Goal: Understand process/instructions: Learn how to perform a task or action

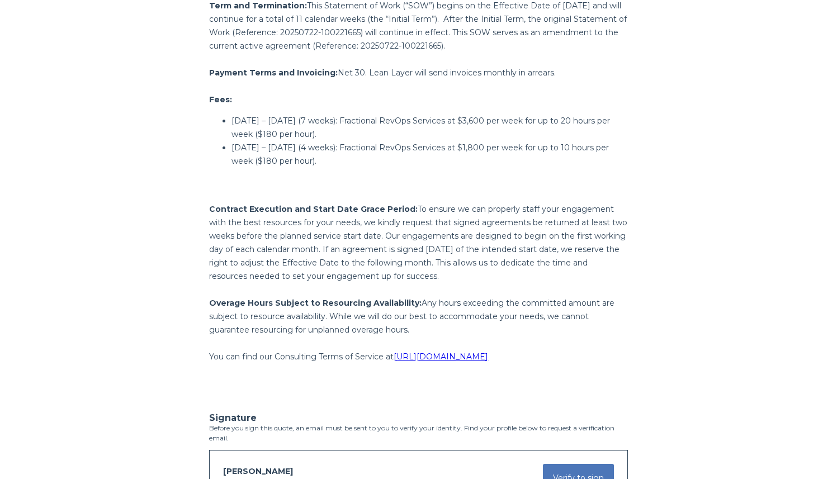
scroll to position [1106, 0]
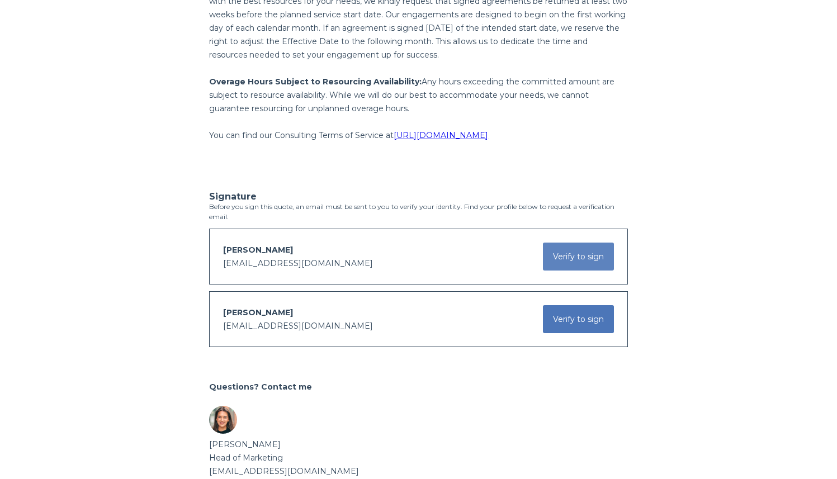
click at [589, 256] on button "Verify to sign" at bounding box center [578, 257] width 71 height 28
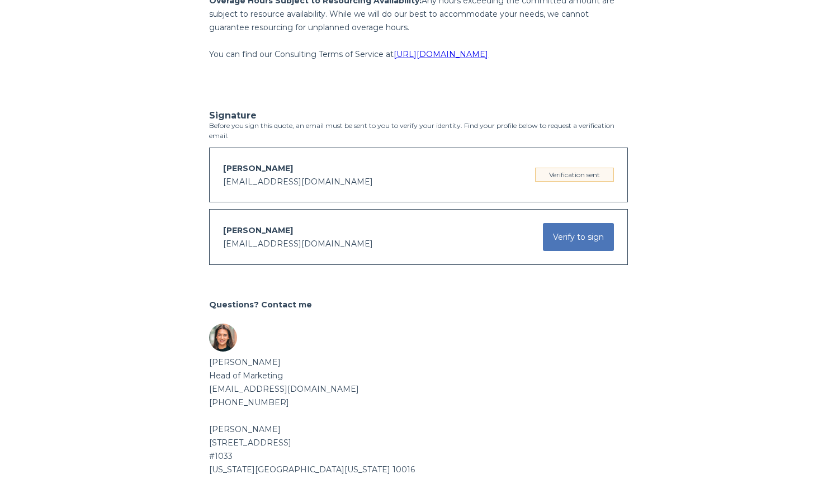
scroll to position [1191, 0]
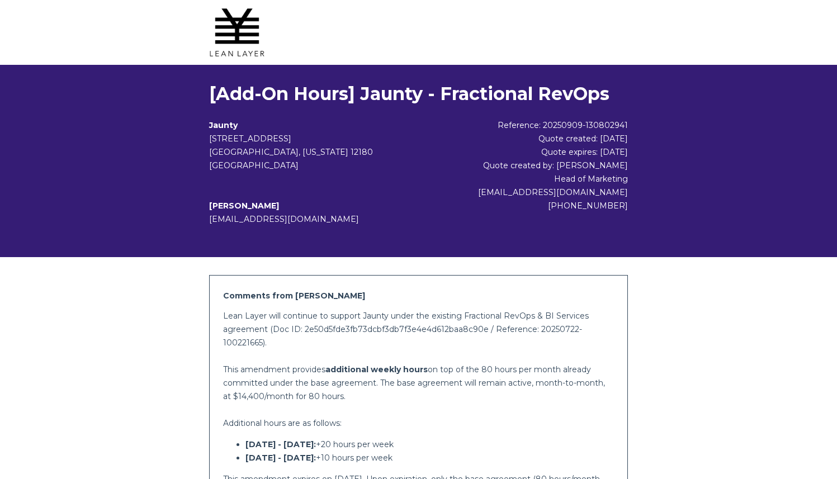
scroll to position [1191, 0]
